Goal: Information Seeking & Learning: Learn about a topic

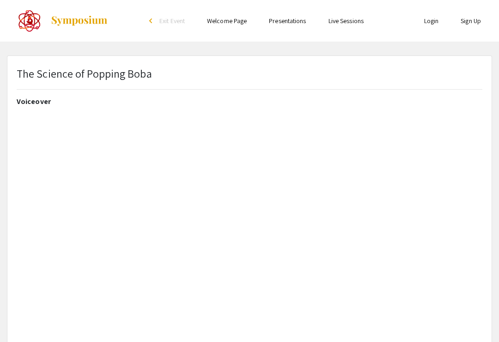
select select "custom"
type input "0"
select select "custom"
type input "1"
select select "auto"
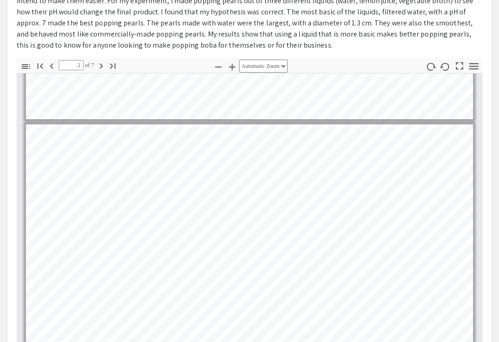
scroll to position [210, 0]
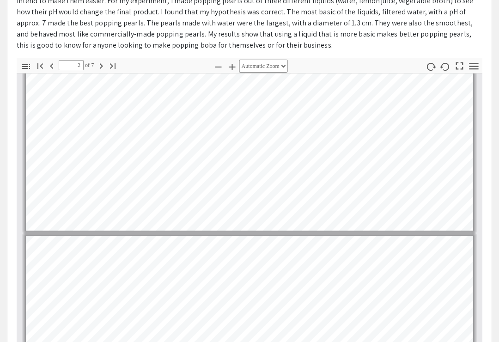
type input "1"
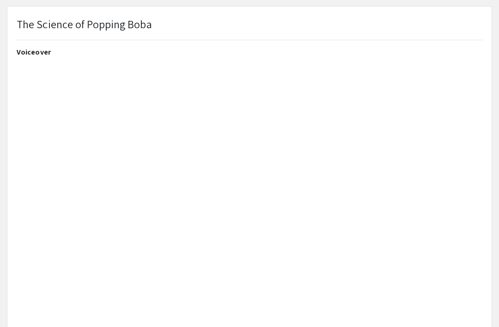
scroll to position [0, 0]
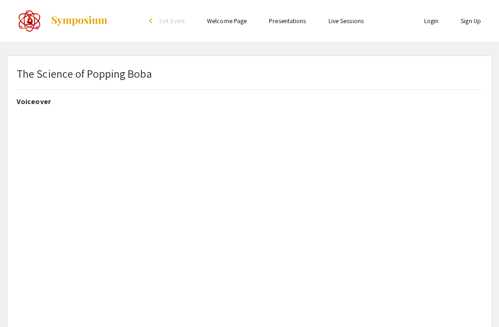
select select "custom"
type input "0"
select select "auto"
type input "1"
select select "auto"
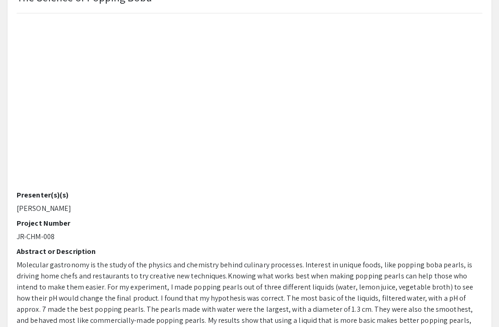
scroll to position [77, 0]
